Goal: Register for event/course

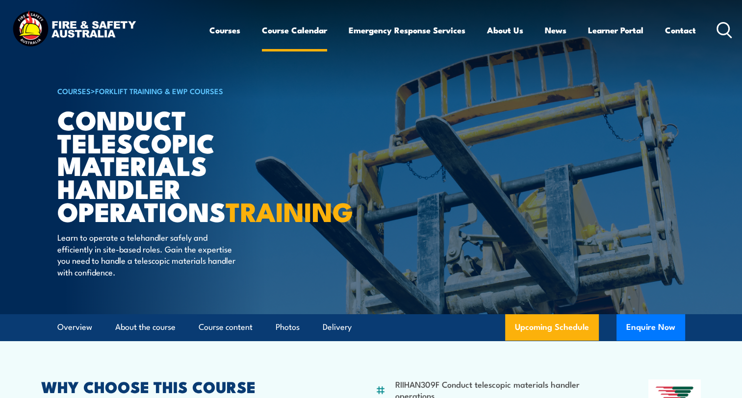
click at [283, 26] on link "Course Calendar" at bounding box center [294, 30] width 65 height 26
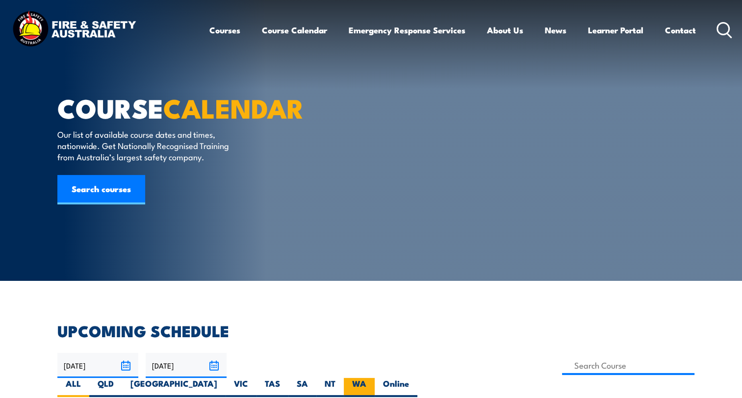
click at [375, 378] on label "WA" at bounding box center [359, 387] width 31 height 19
click at [373, 378] on input "WA" at bounding box center [370, 381] width 6 height 6
radio input "true"
click at [562, 361] on input at bounding box center [628, 365] width 133 height 19
paste input "RIIHAN309 Telescopic Materials Handler Operations"
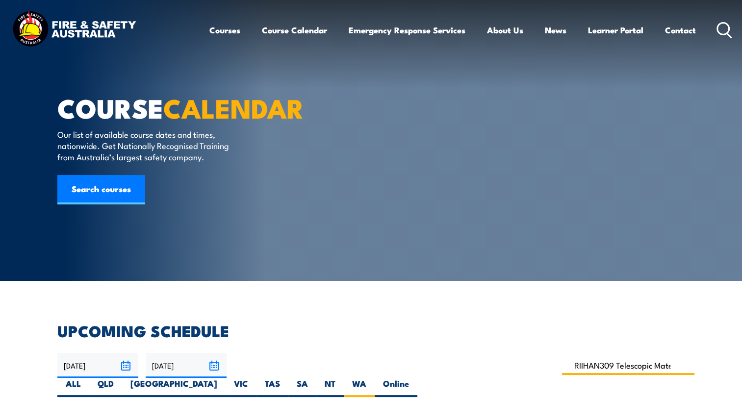
scroll to position [0, 93]
type input "RIIHAN309 Telescopic Materials Handler Operations"
